Goal: Find specific page/section: Find specific page/section

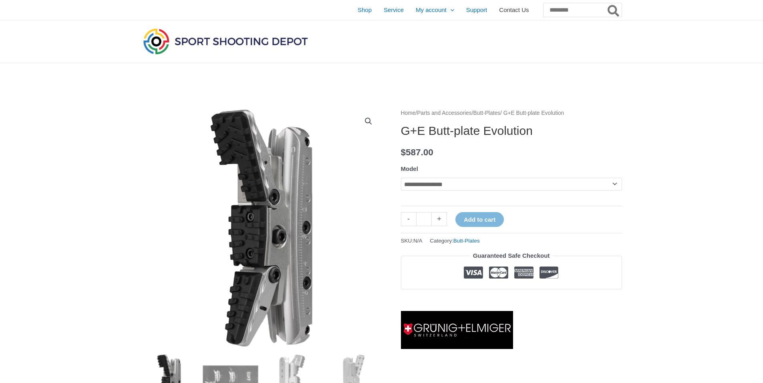
click at [499, 8] on span "Contact Us" at bounding box center [514, 10] width 30 height 20
click at [500, 113] on link "Butt-Plates" at bounding box center [486, 113] width 27 height 6
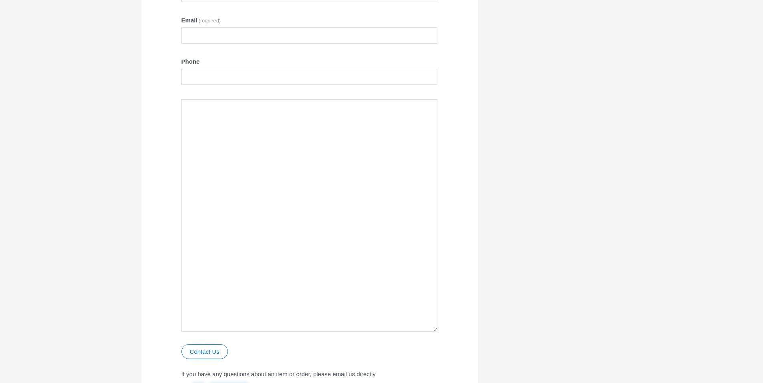
scroll to position [200, 0]
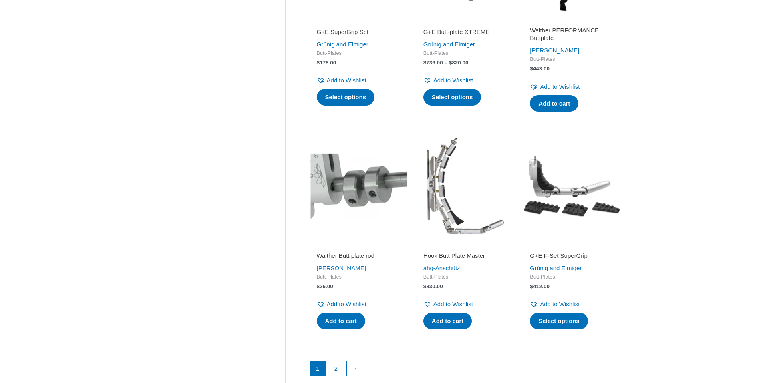
scroll to position [1001, 0]
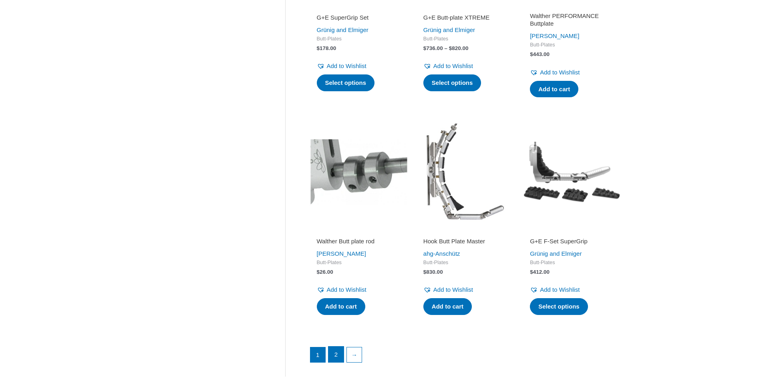
click at [334, 354] on link "2" at bounding box center [335, 355] width 15 height 16
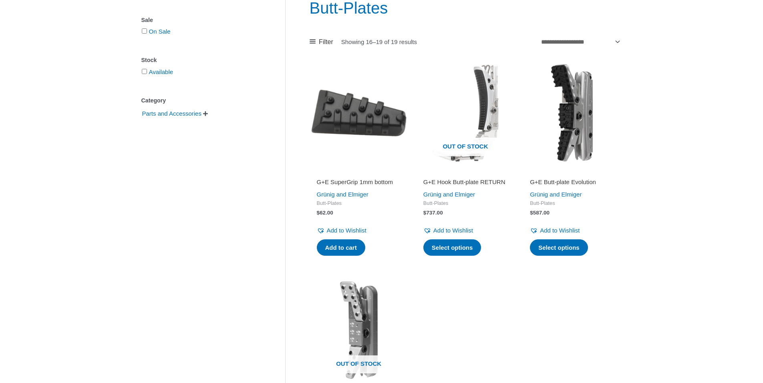
scroll to position [160, 0]
